Goal: Use online tool/utility

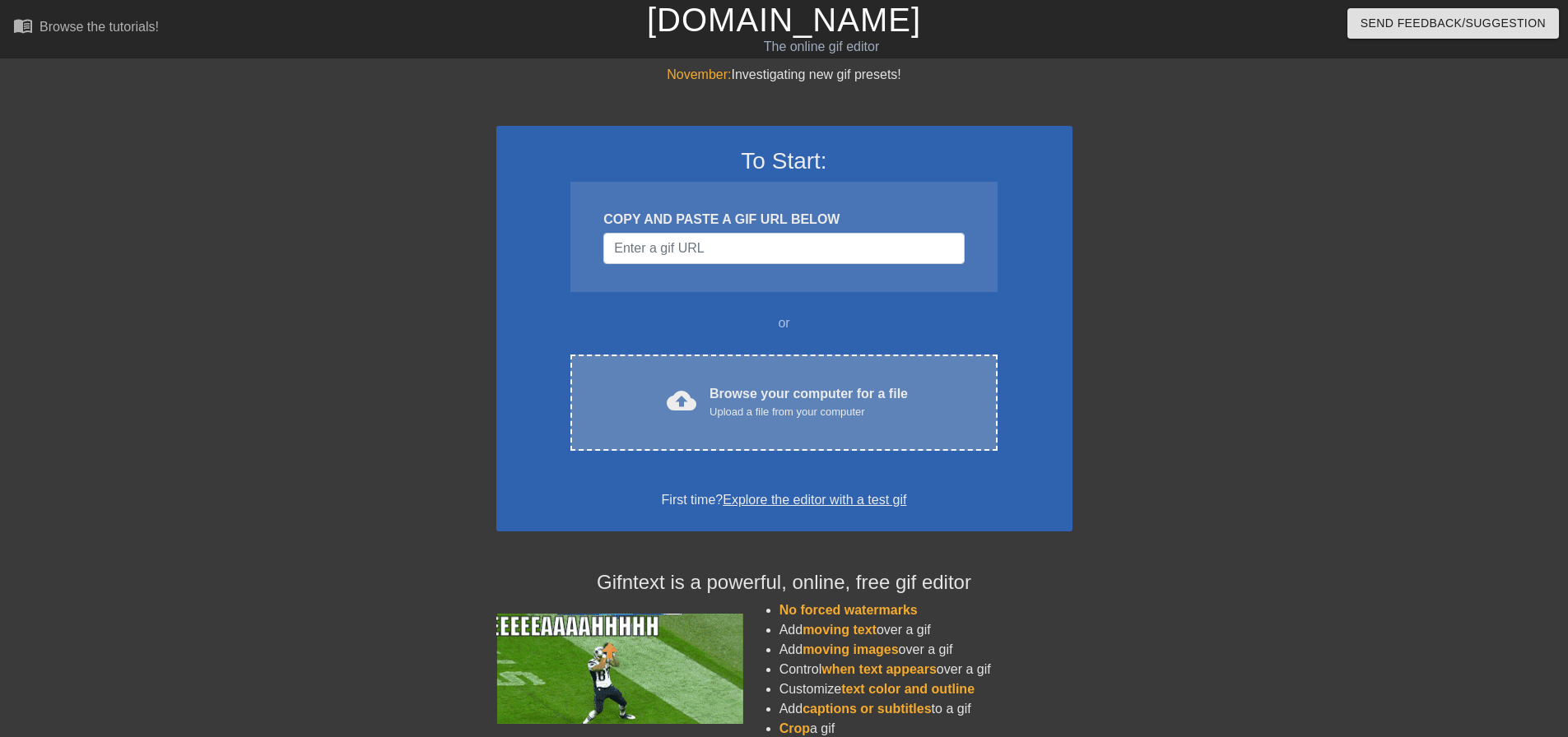
click at [751, 404] on div "Upload a file from your computer" at bounding box center [808, 412] width 198 height 16
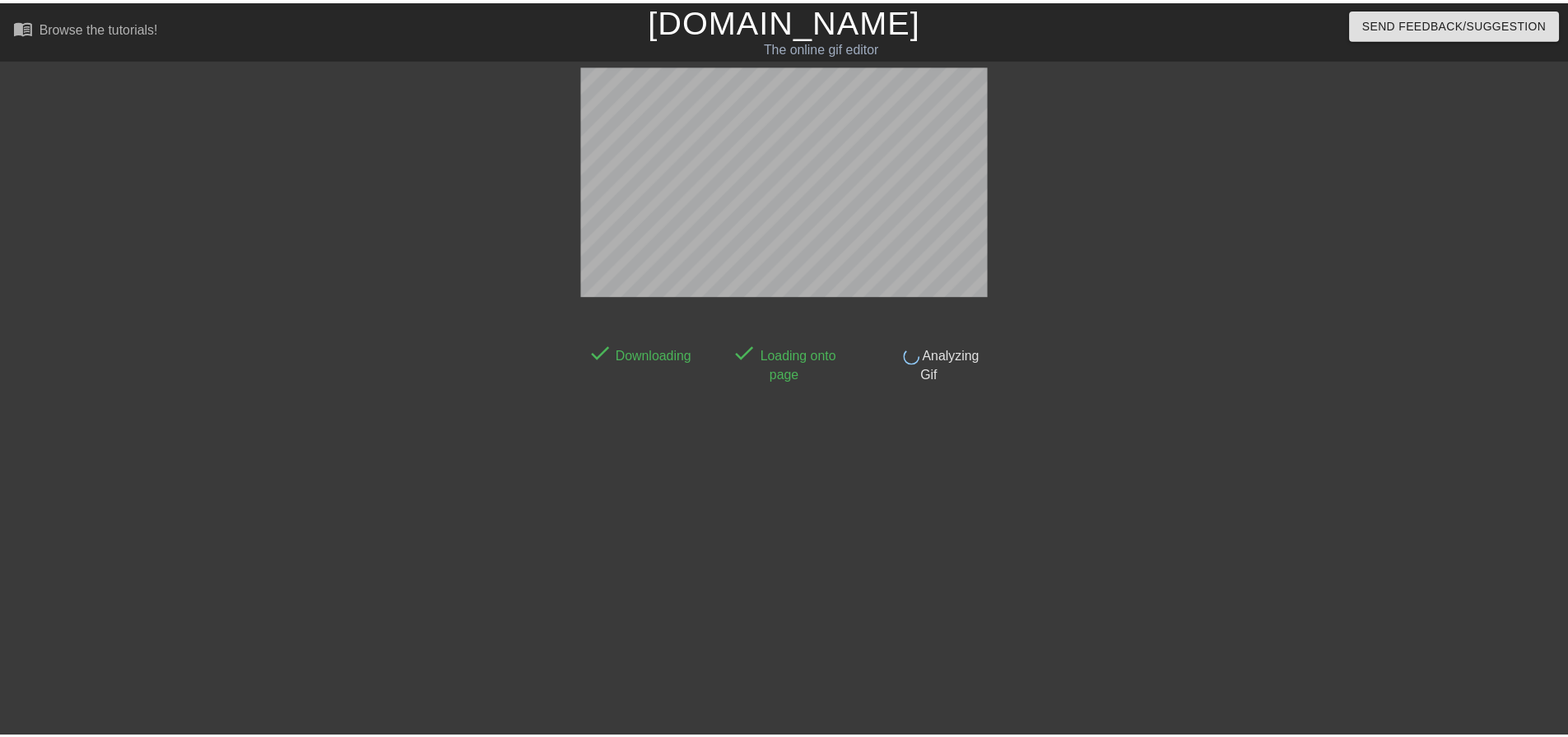
scroll to position [9, 0]
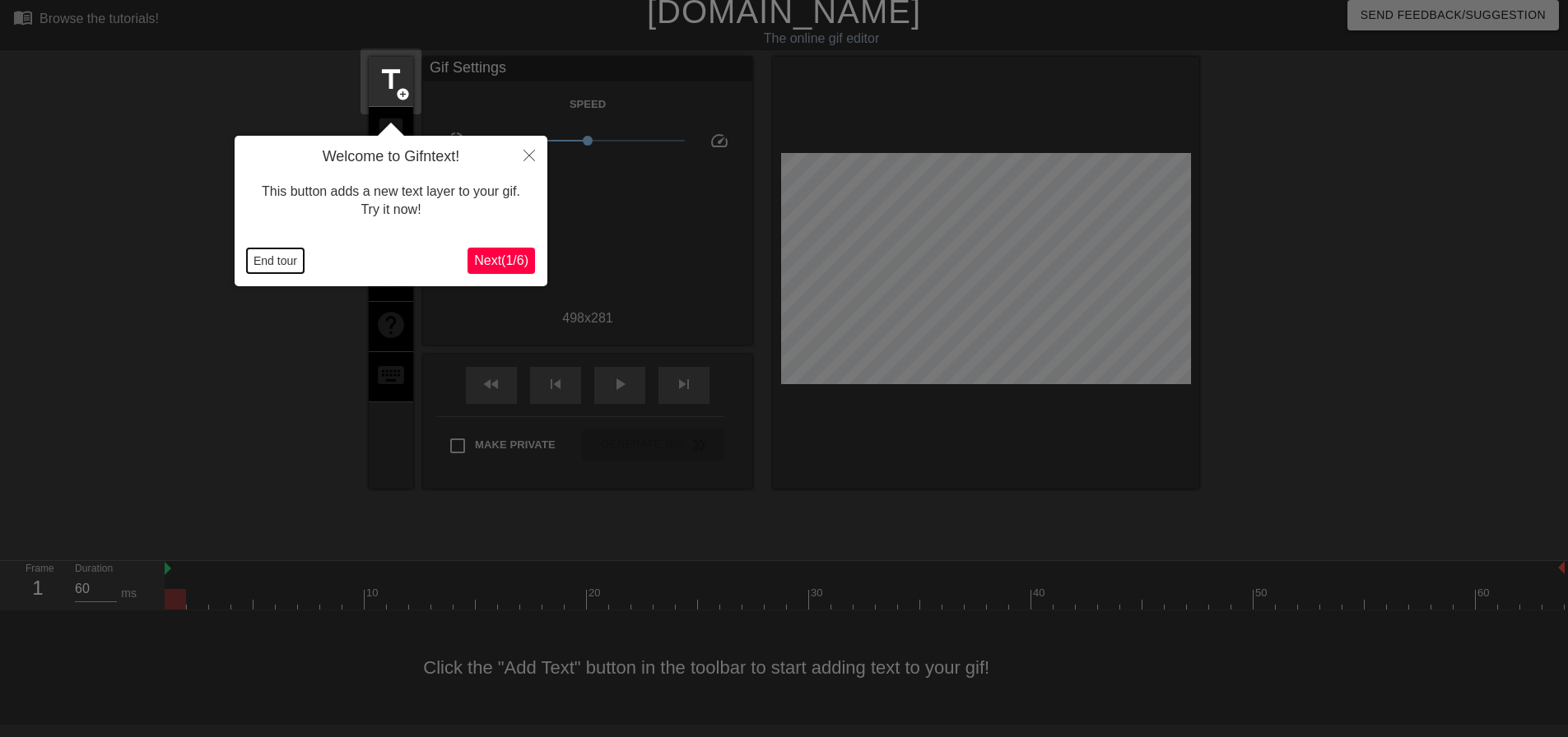
click at [269, 262] on button "End tour" at bounding box center [274, 261] width 56 height 25
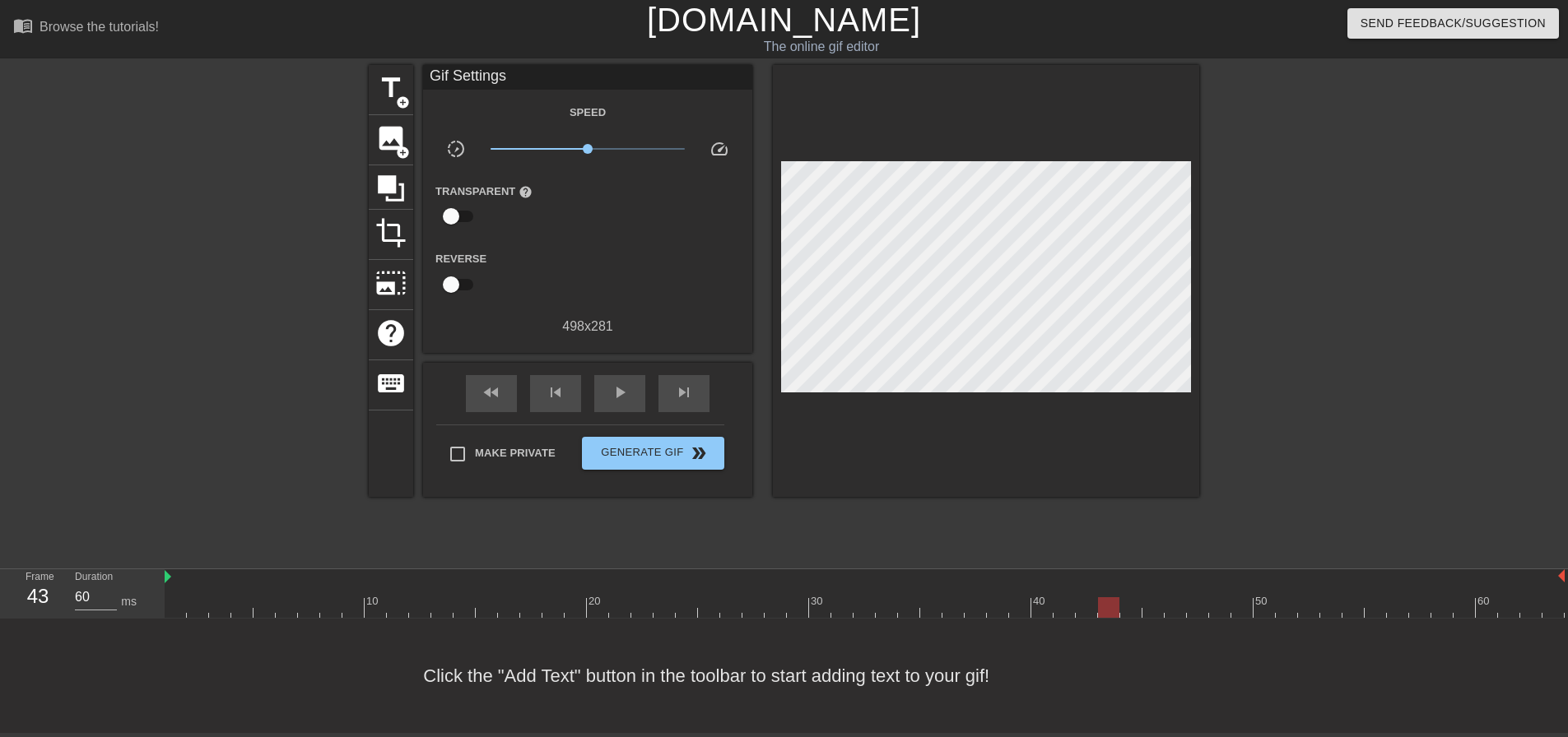
drag, startPoint x: 175, startPoint y: 599, endPoint x: 1108, endPoint y: 613, distance: 933.1
click at [1108, 613] on div "10 20 30 40 50 60" at bounding box center [866, 595] width 1404 height 50
click at [395, 224] on span "crop" at bounding box center [390, 232] width 32 height 32
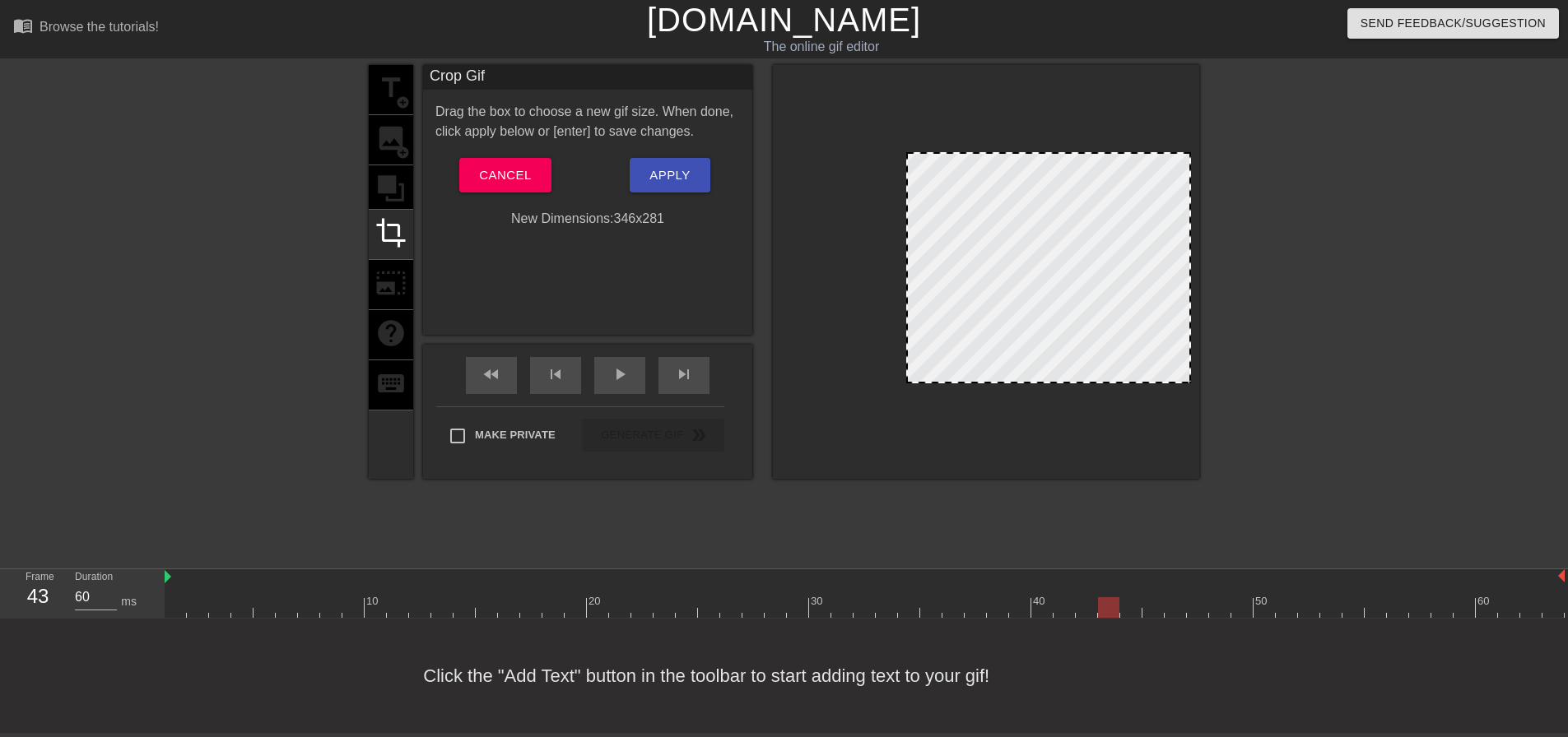
drag, startPoint x: 783, startPoint y: 350, endPoint x: 907, endPoint y: 363, distance: 124.7
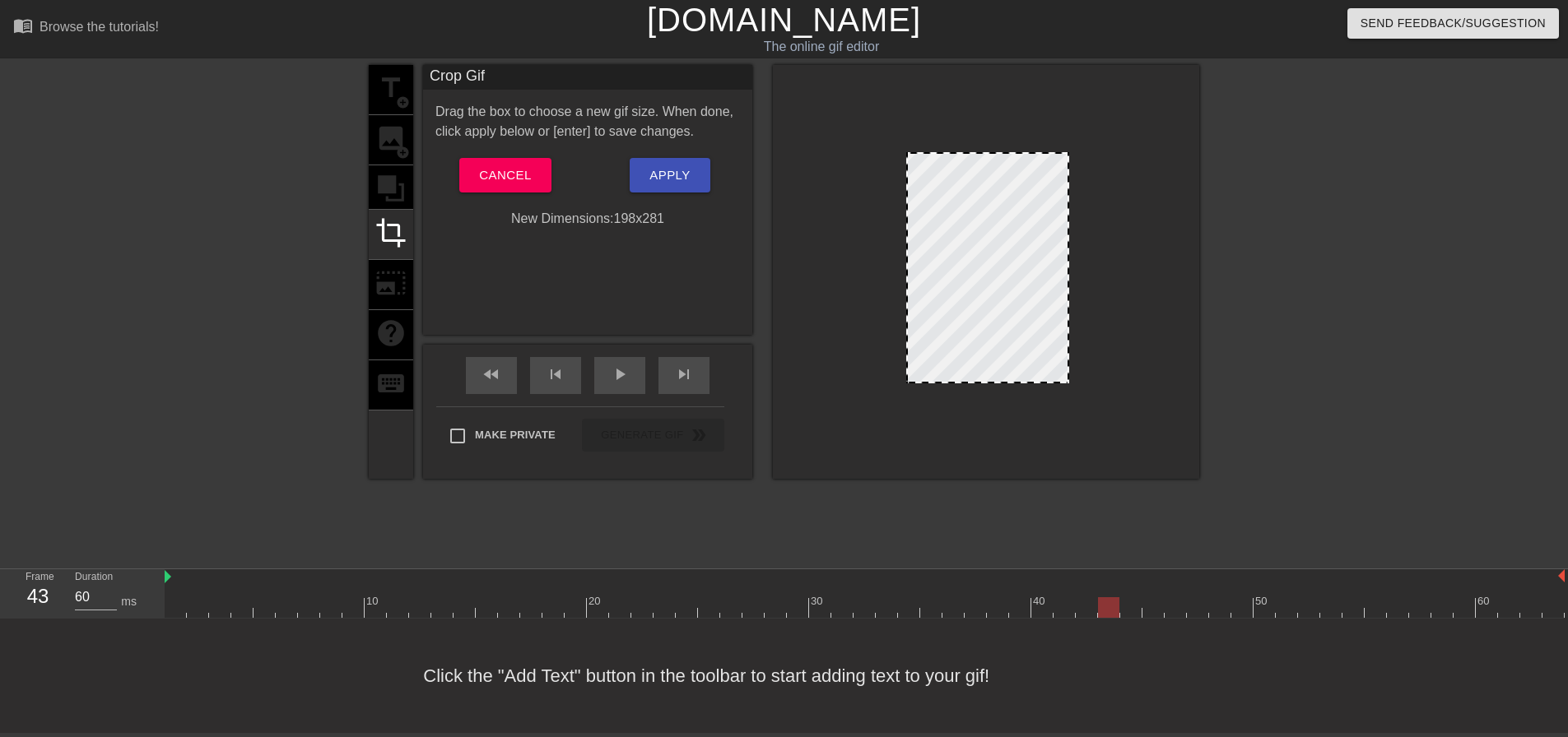
drag, startPoint x: 1190, startPoint y: 313, endPoint x: 1068, endPoint y: 317, distance: 122.1
click at [1068, 317] on div at bounding box center [1067, 268] width 9 height 228
drag, startPoint x: 981, startPoint y: 145, endPoint x: 984, endPoint y: 172, distance: 27.2
drag, startPoint x: 1114, startPoint y: 596, endPoint x: 1579, endPoint y: 669, distance: 470.7
click at [1567, 669] on html "menu_book Browse the tutorials! [DOMAIN_NAME] The online gif editor Send Feedba…" at bounding box center [784, 366] width 1568 height 733
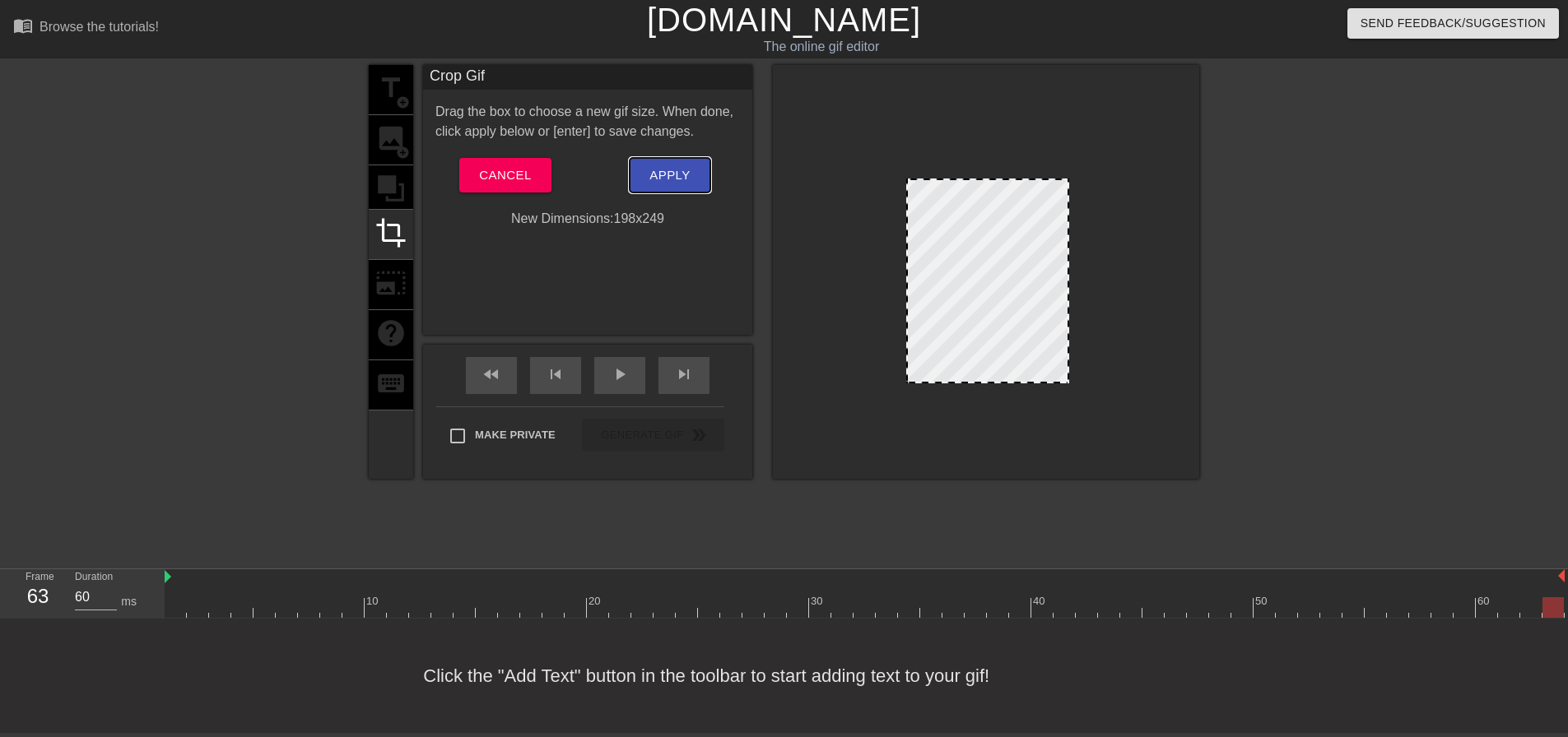
click at [664, 176] on span "Apply" at bounding box center [669, 175] width 40 height 21
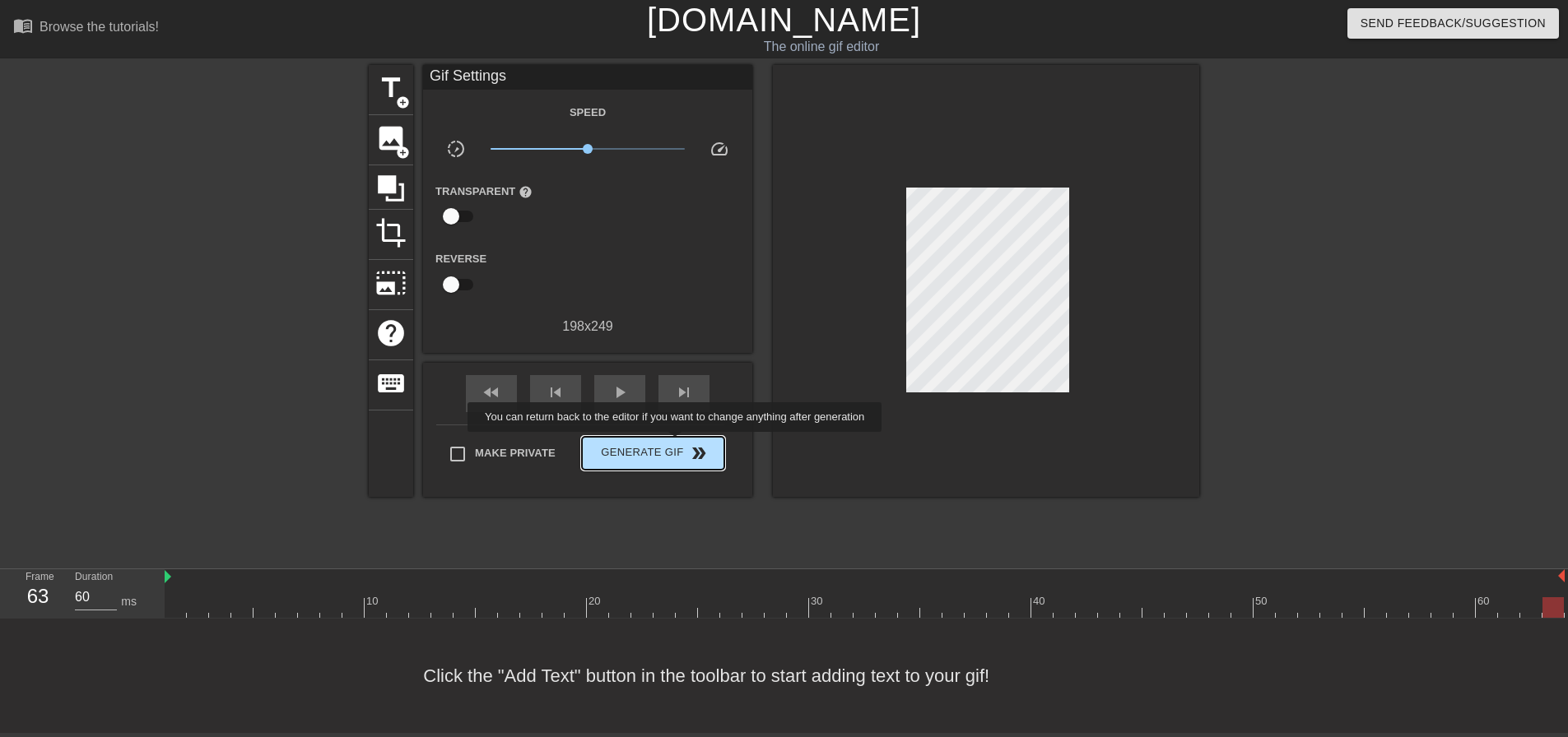
click at [677, 444] on span "Generate Gif double_arrow" at bounding box center [652, 453] width 129 height 20
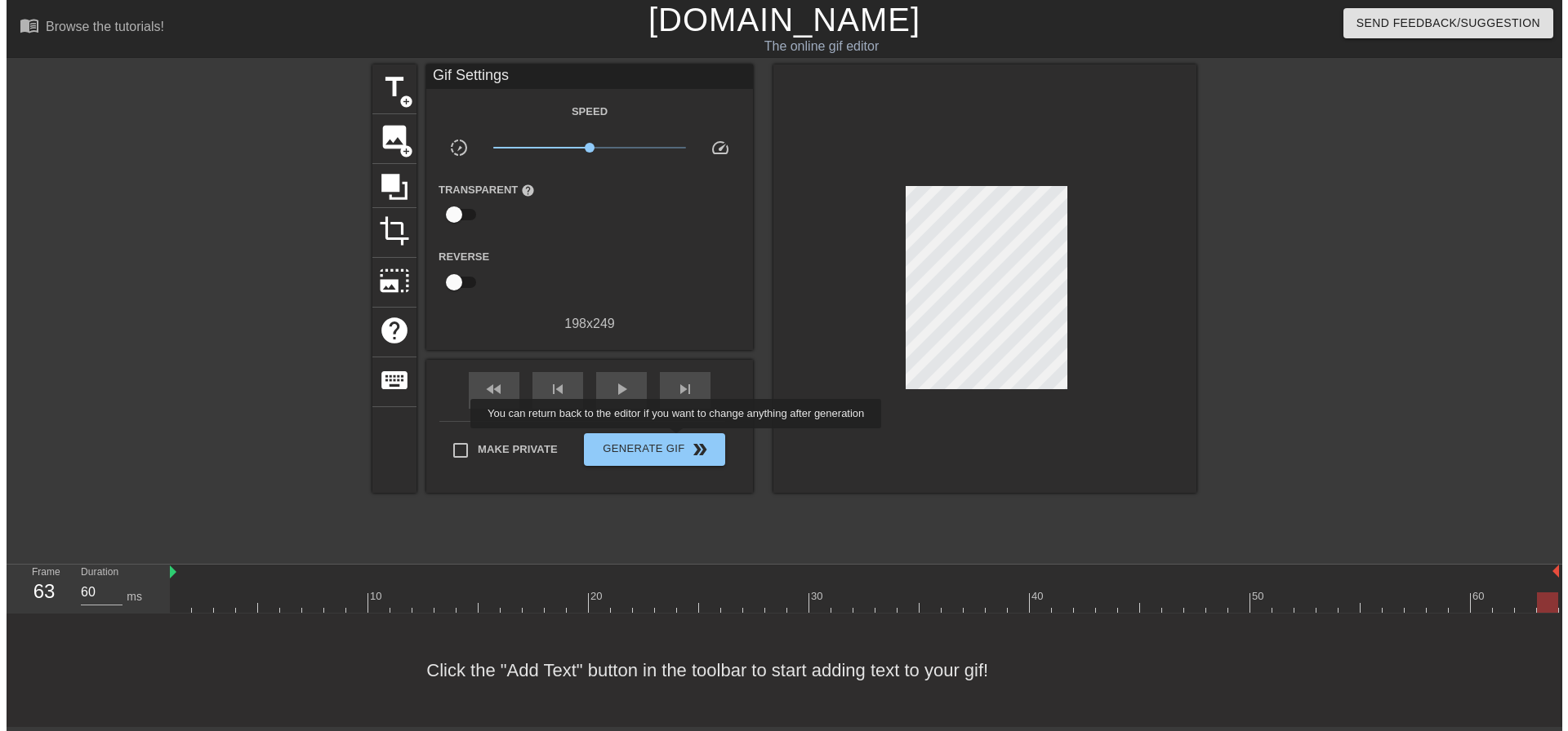
scroll to position [0, 0]
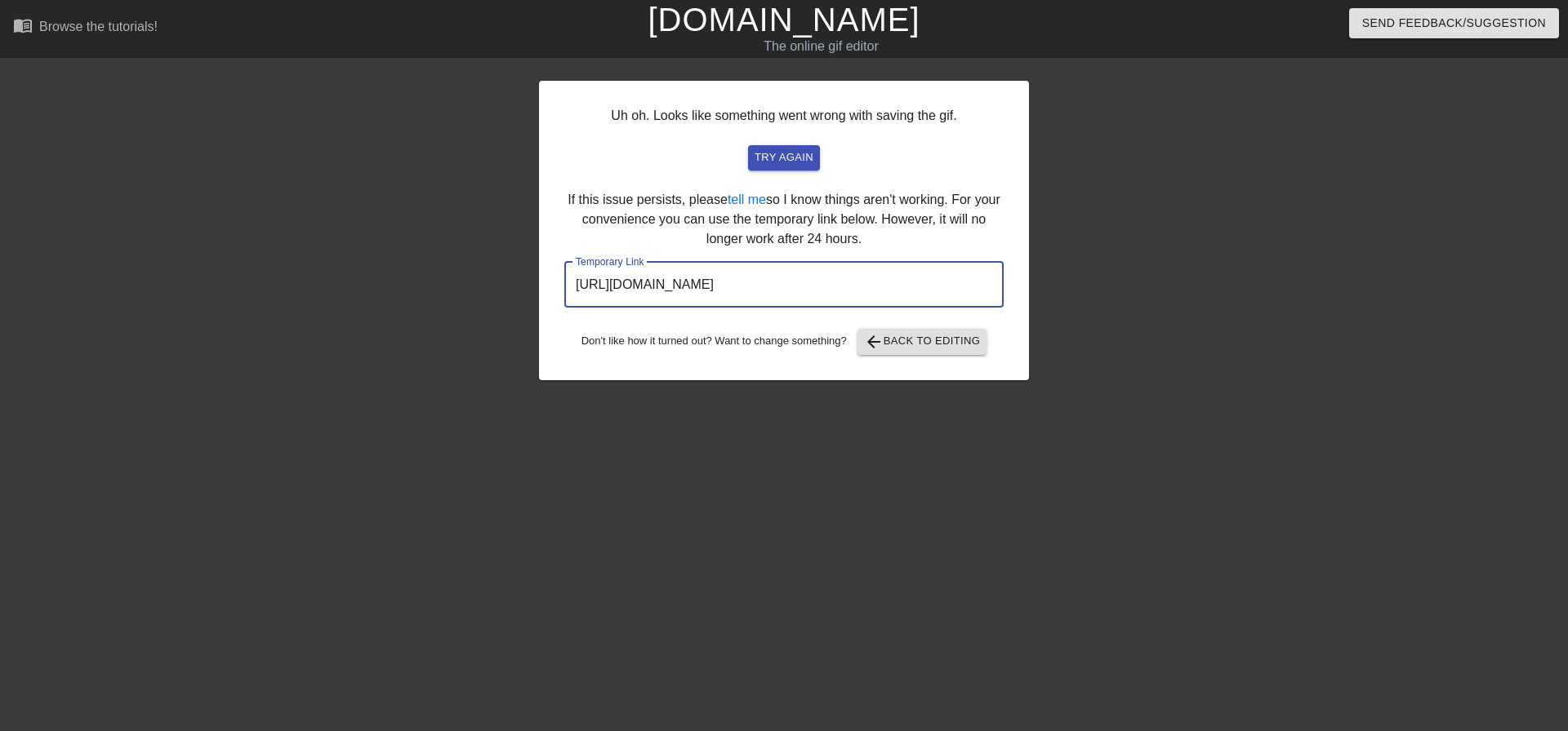
click at [788, 279] on input "[URL][DOMAIN_NAME]" at bounding box center [784, 284] width 439 height 46
